Goal: Transaction & Acquisition: Obtain resource

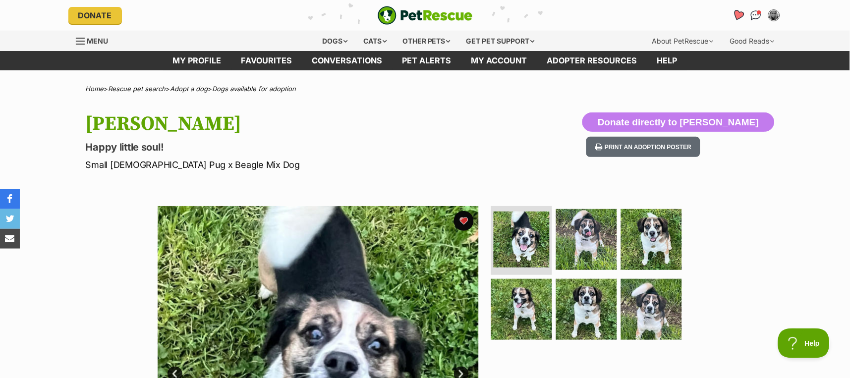
click at [739, 13] on icon "Favourites" at bounding box center [738, 14] width 12 height 11
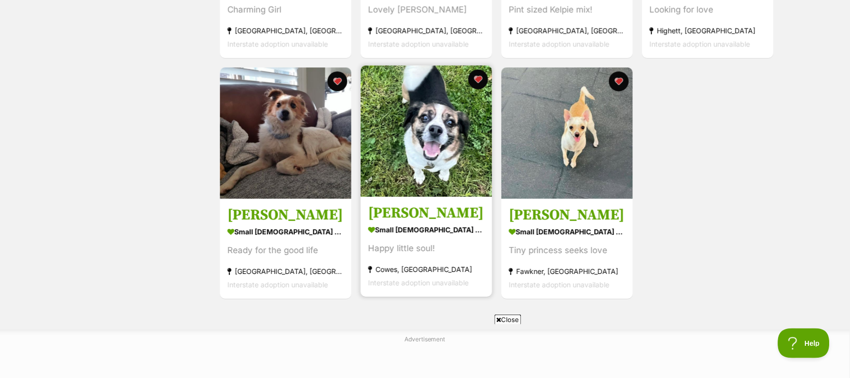
scroll to position [595, 0]
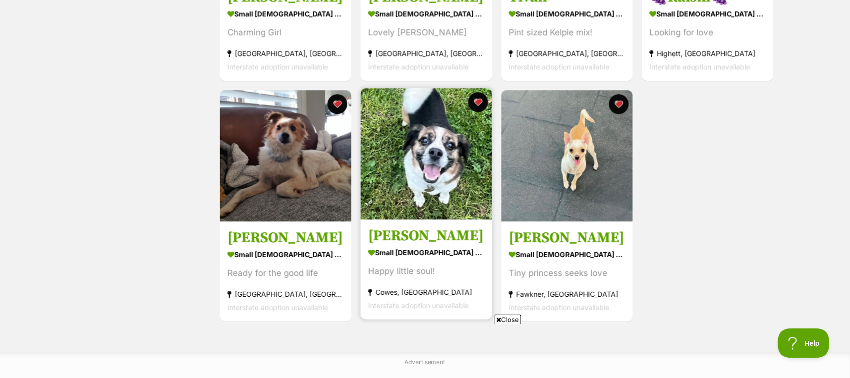
click at [418, 175] on img at bounding box center [426, 153] width 131 height 131
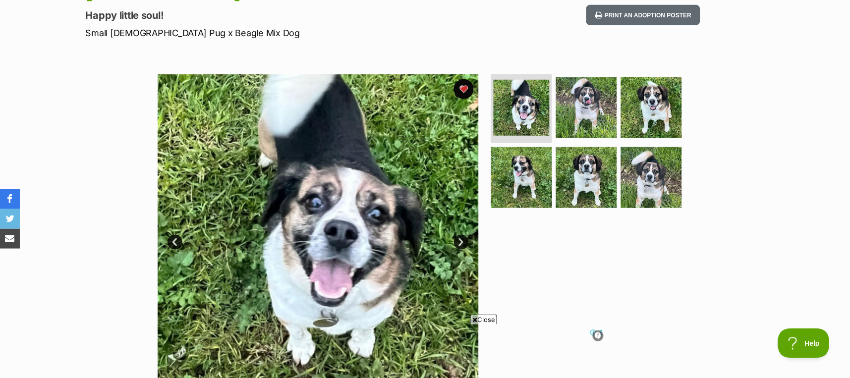
scroll to position [198, 0]
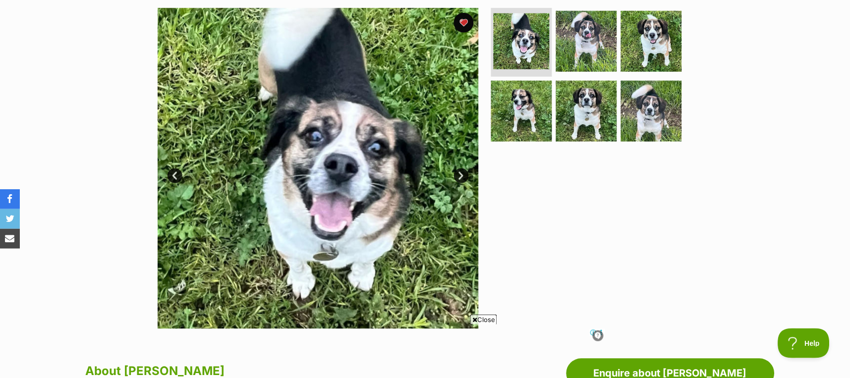
click at [354, 136] on img at bounding box center [318, 168] width 321 height 321
click at [590, 35] on img at bounding box center [587, 41] width 64 height 64
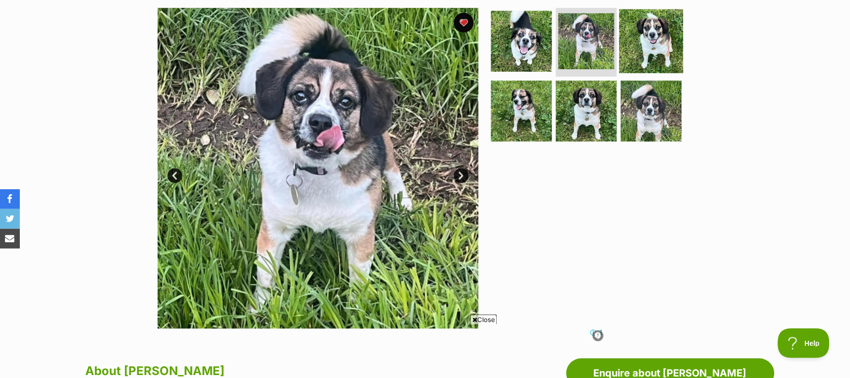
click at [662, 41] on img at bounding box center [652, 41] width 64 height 64
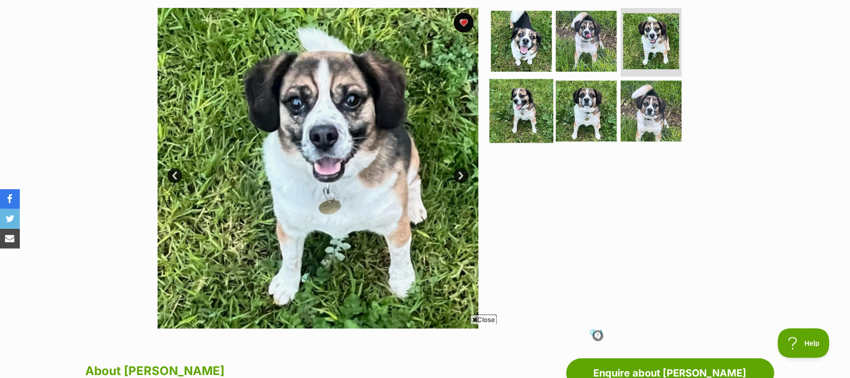
click at [523, 106] on img at bounding box center [522, 111] width 64 height 64
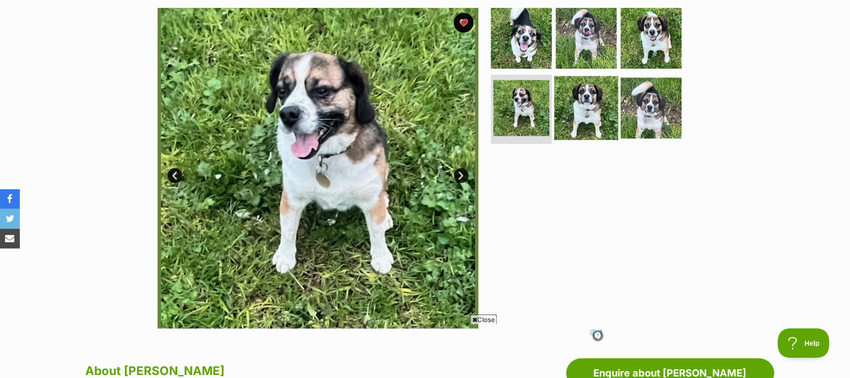
click at [579, 107] on img at bounding box center [587, 108] width 64 height 64
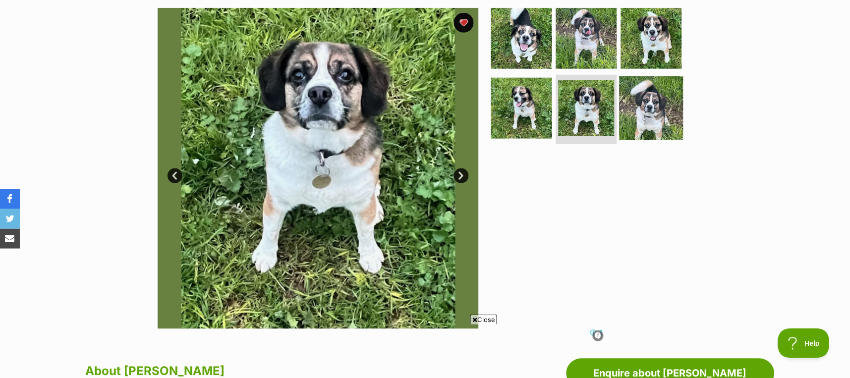
click at [642, 103] on img at bounding box center [652, 108] width 64 height 64
